Goal: Task Accomplishment & Management: Use online tool/utility

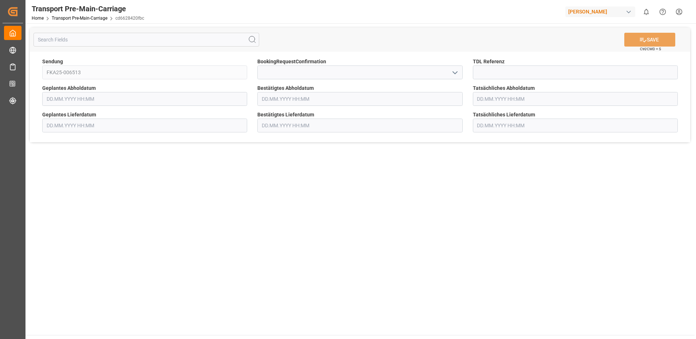
type input "[DATE] 00:00"
click at [297, 73] on input at bounding box center [359, 73] width 205 height 14
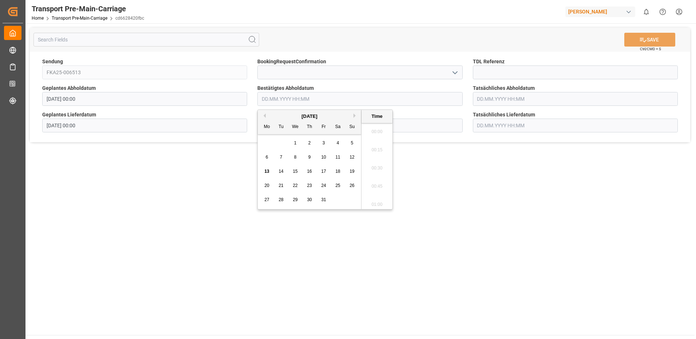
click at [341, 97] on input "text" at bounding box center [359, 99] width 205 height 14
click at [295, 176] on div "15" at bounding box center [295, 171] width 9 height 9
click at [381, 143] on li "09:30" at bounding box center [376, 148] width 31 height 18
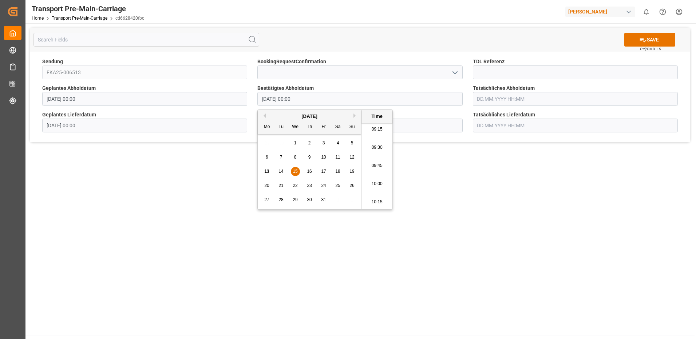
type input "[DATE] 09:30"
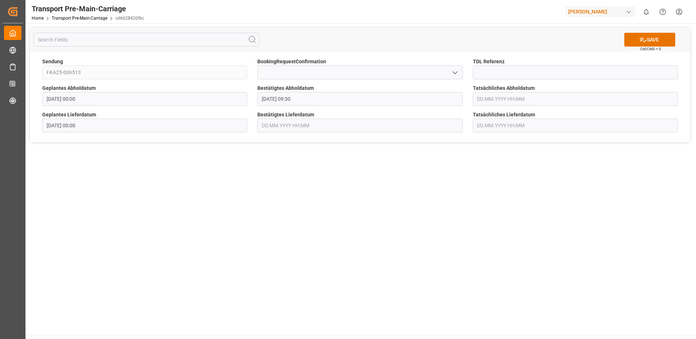
click at [317, 128] on input "text" at bounding box center [359, 126] width 205 height 14
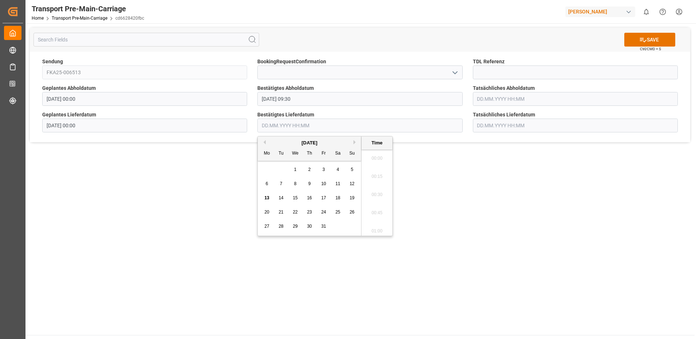
scroll to position [785, 0]
click at [325, 195] on span "17" at bounding box center [323, 197] width 5 height 5
click at [374, 177] on li "11:00" at bounding box center [376, 174] width 31 height 18
type input "[DATE] 11:00"
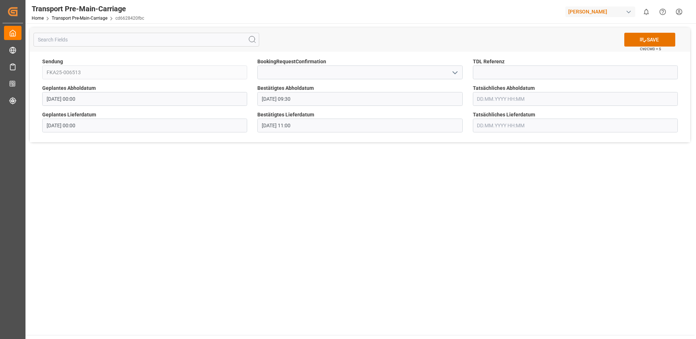
click at [482, 102] on input "text" at bounding box center [575, 99] width 205 height 14
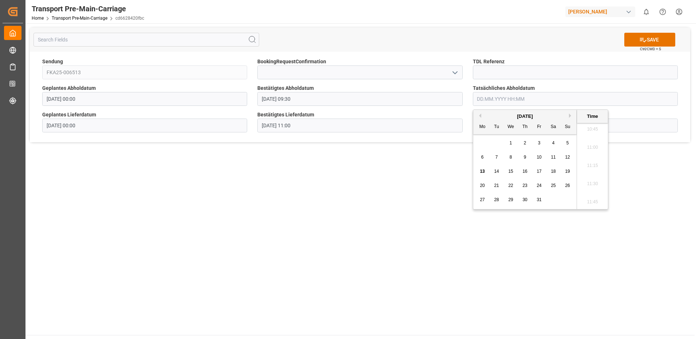
click at [511, 170] on span "15" at bounding box center [510, 171] width 5 height 5
click at [589, 132] on li "09:45" at bounding box center [592, 129] width 31 height 18
type input "[DATE] 09:45"
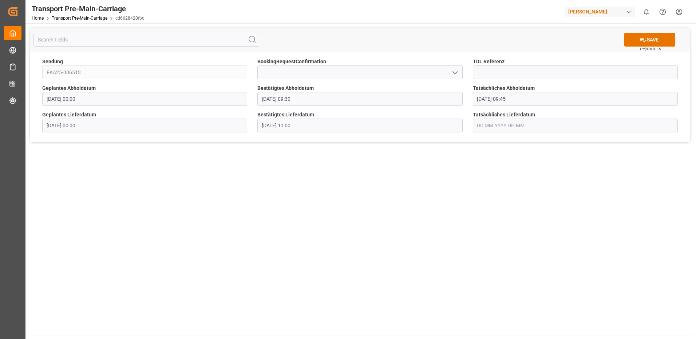
click at [504, 123] on input "text" at bounding box center [575, 126] width 205 height 14
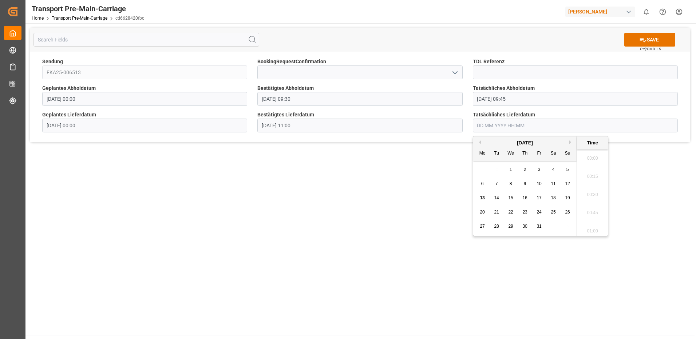
scroll to position [785, 0]
click at [539, 196] on span "17" at bounding box center [539, 197] width 5 height 5
click at [596, 174] on li "11:00" at bounding box center [592, 174] width 31 height 18
type input "[DATE] 11:00"
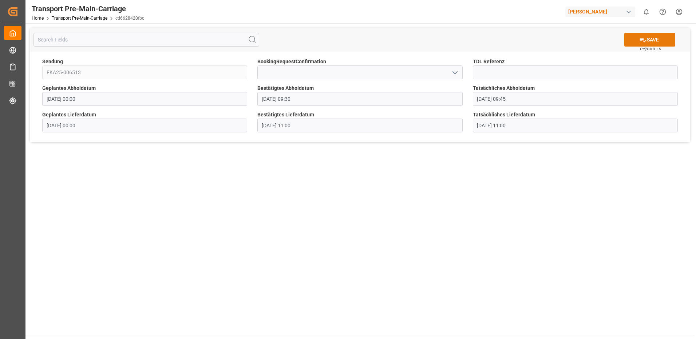
click at [635, 38] on button "SAVE" at bounding box center [649, 40] width 51 height 14
